Goal: Transaction & Acquisition: Book appointment/travel/reservation

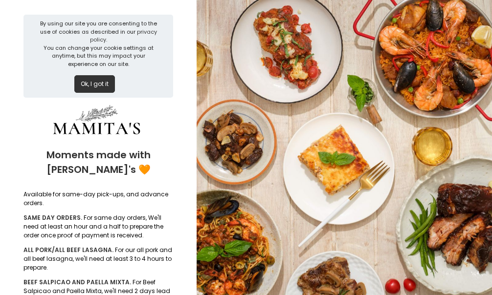
click at [103, 87] on button "Ok, I got it" at bounding box center [94, 84] width 41 height 18
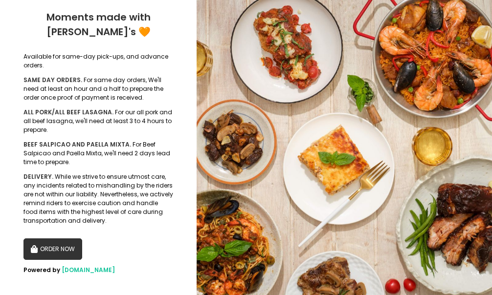
scroll to position [62, 0]
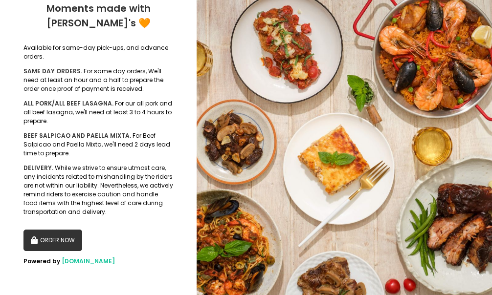
click at [67, 234] on button "ORDER NOW" at bounding box center [52, 241] width 59 height 22
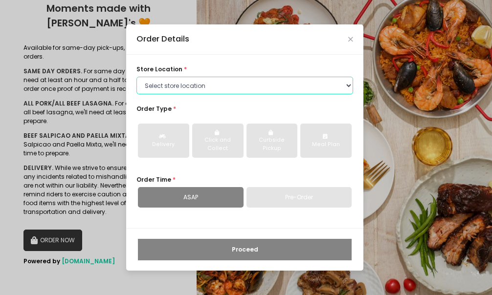
click at [181, 89] on select "Select store location Mamitas PH - [GEOGRAPHIC_DATA] Mamitas PH - [GEOGRAPHIC_D…" at bounding box center [244, 86] width 217 height 18
select select "6602978951b8268a02d72b28"
click at [136, 77] on select "Select store location Mamitas PH - [GEOGRAPHIC_DATA] Mamitas PH - [GEOGRAPHIC_D…" at bounding box center [244, 86] width 217 height 18
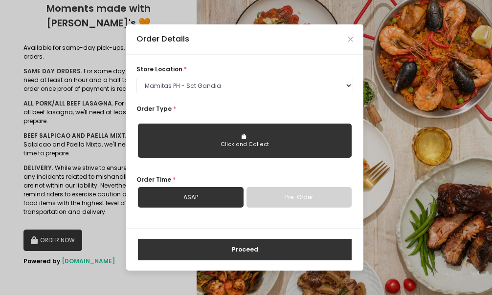
click at [236, 135] on button "Click and Collect" at bounding box center [245, 141] width 214 height 34
click at [280, 200] on link "Pre-Order" at bounding box center [299, 197] width 106 height 21
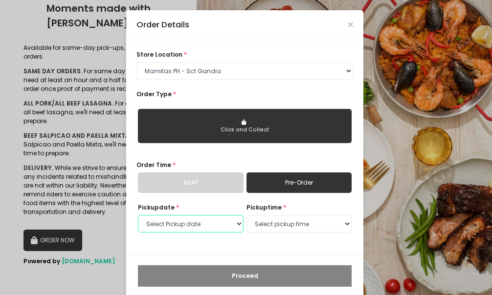
click at [236, 222] on select "Select Pickup date [DATE] [DATE] [DATE] [DATE] [DATE] [DATE] [DATE] [DATE] [DAT…" at bounding box center [191, 224] width 106 height 18
select select "[DATE]"
click at [138, 215] on select "Select Pickup date [DATE] [DATE] [DATE] [DATE] [DATE] [DATE] [DATE] [DATE] [DAT…" at bounding box center [191, 224] width 106 height 18
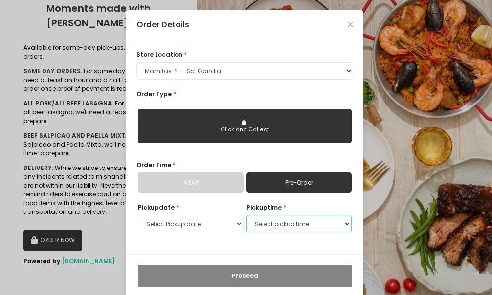
click at [322, 224] on select "Select pickup time 09:00 AM - 09:30 AM 09:30 AM - 10:00 AM 10:00 AM - 10:30 AM …" at bounding box center [299, 224] width 106 height 18
select select "10:00"
click at [246, 215] on select "Select pickup time 09:00 AM - 09:30 AM 09:30 AM - 10:00 AM 10:00 AM - 10:30 AM …" at bounding box center [299, 224] width 106 height 18
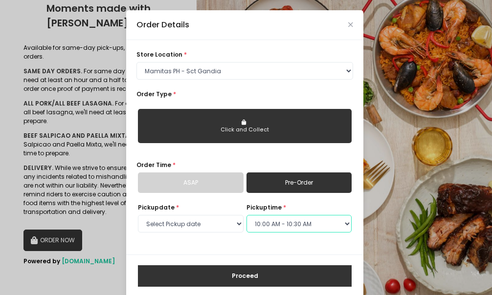
click at [336, 225] on select "Select pickup time 09:00 AM - 09:30 AM 09:30 AM - 10:00 AM 10:00 AM - 10:30 AM …" at bounding box center [299, 224] width 106 height 18
click at [336, 224] on select "Select pickup time 09:00 AM - 09:30 AM 09:30 AM - 10:00 AM 10:00 AM - 10:30 AM …" at bounding box center [299, 224] width 106 height 18
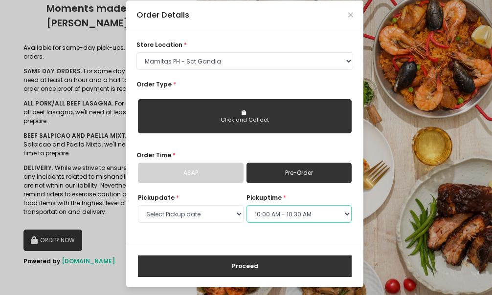
scroll to position [12, 0]
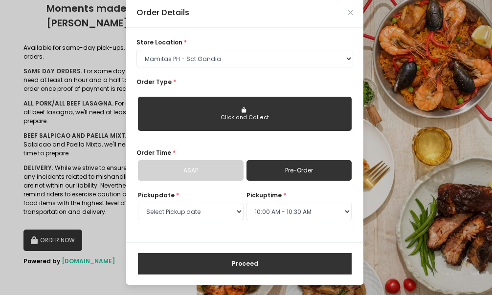
click at [279, 260] on button "Proceed" at bounding box center [245, 264] width 214 height 22
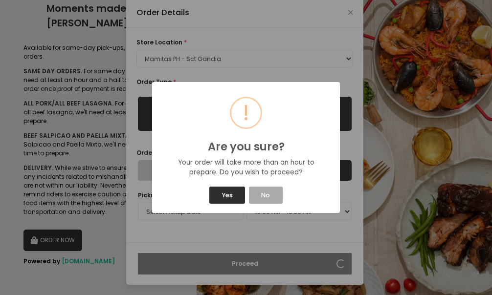
click at [229, 193] on button "Yes" at bounding box center [227, 195] width 36 height 17
